Goal: Task Accomplishment & Management: Use online tool/utility

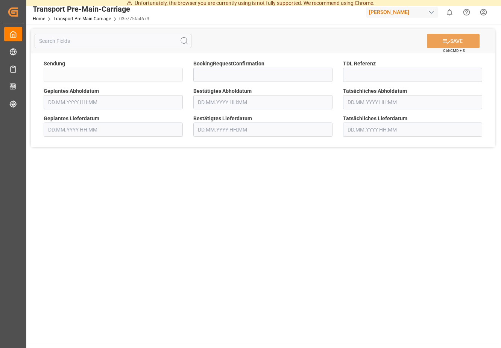
type input "QKA25-010773"
type input "Yes"
type input "[DATE] 00:00"
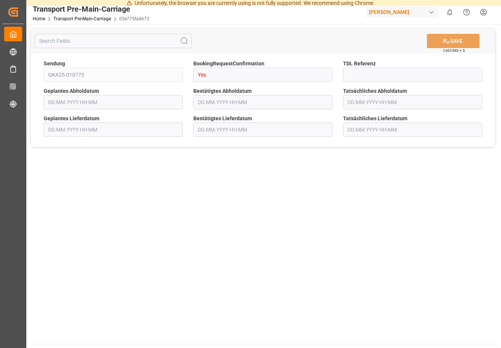
type input "[DATE] 00:00"
click at [368, 97] on input "text" at bounding box center [412, 102] width 139 height 14
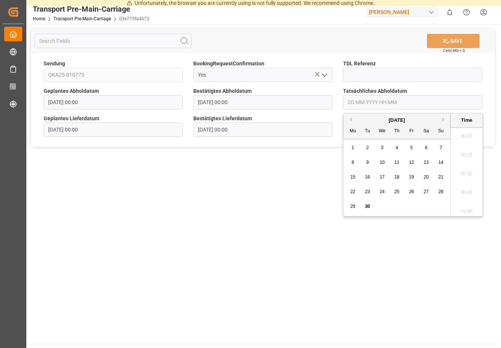
scroll to position [717, 0]
click at [368, 206] on span "30" at bounding box center [367, 206] width 5 height 5
click at [468, 191] on li "11:30" at bounding box center [466, 189] width 32 height 19
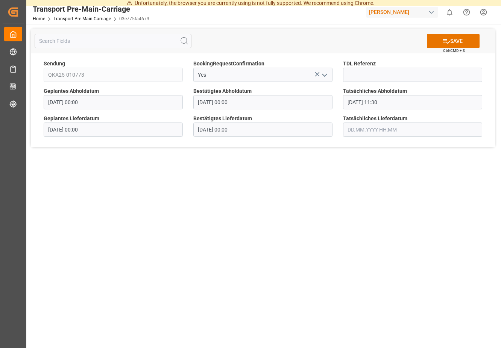
click at [258, 180] on main "SAVE Ctrl/CMD + S Sendung QKA25-010773 BookingRequestConfirmation Yes TDL Refer…" at bounding box center [262, 184] width 473 height 320
click at [401, 42] on div "SAVE Ctrl/CMD + S" at bounding box center [263, 41] width 464 height 25
click at [370, 73] on input at bounding box center [412, 75] width 139 height 14
click at [359, 44] on div "SAVE Ctrl/CMD + S" at bounding box center [263, 41] width 464 height 25
click at [364, 78] on input at bounding box center [412, 75] width 139 height 14
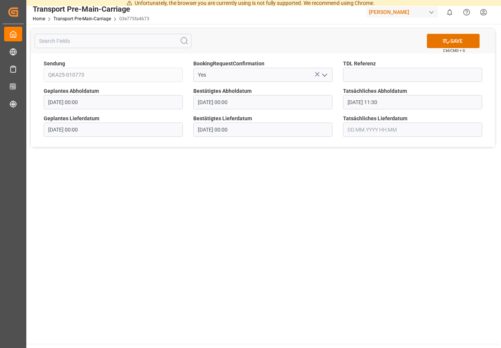
click at [366, 182] on main "SAVE Ctrl/CMD + S Sendung QKA25-010773 BookingRequestConfirmation Yes TDL Refer…" at bounding box center [262, 184] width 473 height 320
click at [400, 105] on input "[DATE] 11:30" at bounding box center [412, 102] width 139 height 14
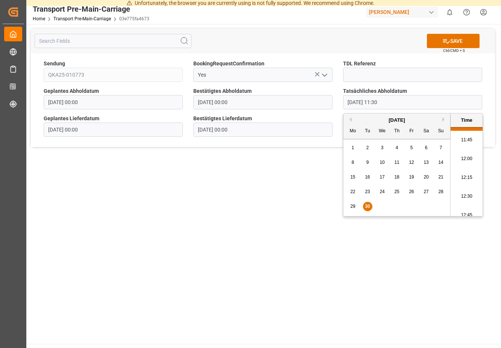
scroll to position [884, 0]
click at [461, 190] on li "12:30" at bounding box center [466, 192] width 32 height 19
type input "[DATE] 12:30"
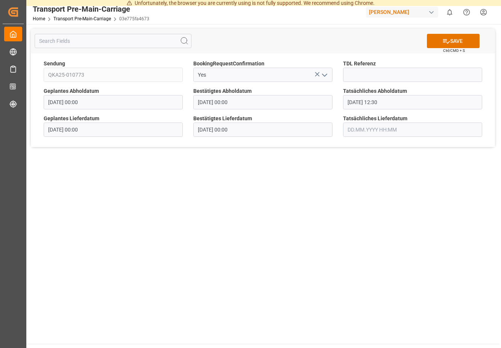
click at [299, 181] on main "SAVE Ctrl/CMD + S Sendung QKA25-010773 BookingRequestConfirmation Yes TDL Refer…" at bounding box center [262, 184] width 473 height 320
click at [361, 74] on input at bounding box center [412, 75] width 139 height 14
paste input "NYR 264 / SO 717"
click at [358, 73] on input "NYR 264 / SO 717" at bounding box center [412, 75] width 139 height 14
click at [379, 75] on input "NYR264 / SO 717" at bounding box center [412, 75] width 139 height 14
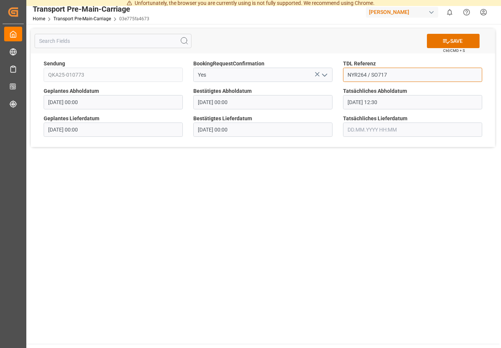
type input "NYR264 / SO717"
click at [388, 185] on main "SAVE Ctrl/CMD + S Sendung QKA25-010773 BookingRequestConfirmation Yes TDL Refer…" at bounding box center [262, 184] width 473 height 320
click at [443, 40] on icon at bounding box center [446, 41] width 8 height 8
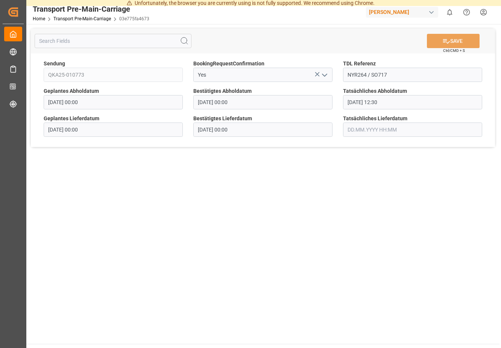
click at [352, 43] on div "SAVE Ctrl/CMD + S" at bounding box center [263, 41] width 464 height 25
click at [342, 43] on div "SAVE Ctrl/CMD + S" at bounding box center [263, 41] width 464 height 25
click at [357, 185] on main "SAVE Ctrl/CMD + S Sendung QKA25-010773 BookingRequestConfirmation Yes TDL Refer…" at bounding box center [262, 184] width 473 height 320
click at [171, 244] on main "SAVE Ctrl/CMD + S Sendung QKA25-010773 BookingRequestConfirmation Yes TDL Refer…" at bounding box center [262, 184] width 473 height 320
